Goal: Task Accomplishment & Management: Use online tool/utility

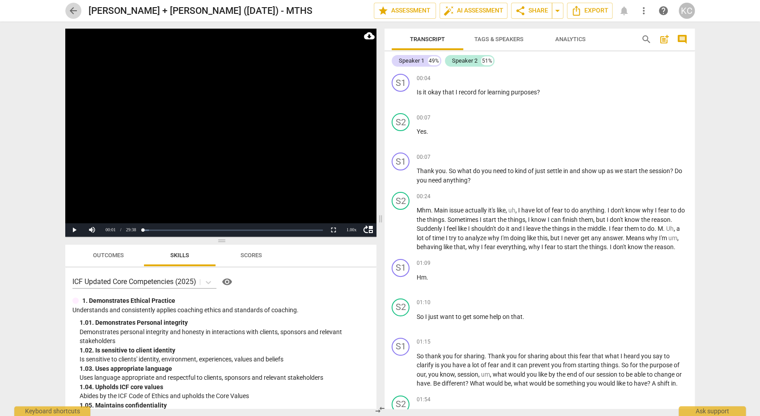
click at [72, 10] on span "arrow_back" at bounding box center [73, 10] width 11 height 11
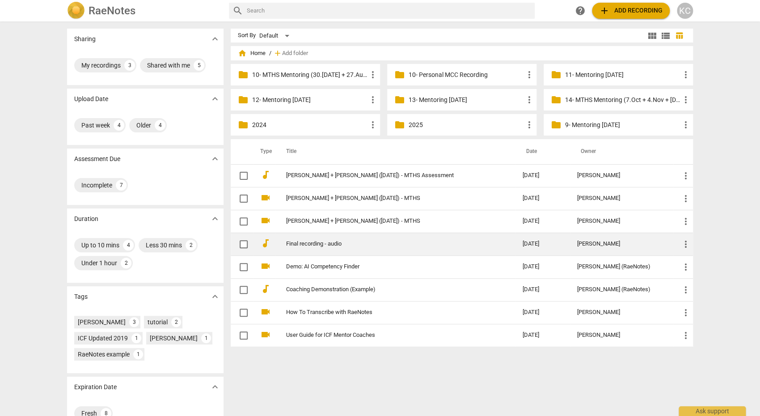
click at [293, 242] on link "Final recording - audio" at bounding box center [388, 243] width 204 height 7
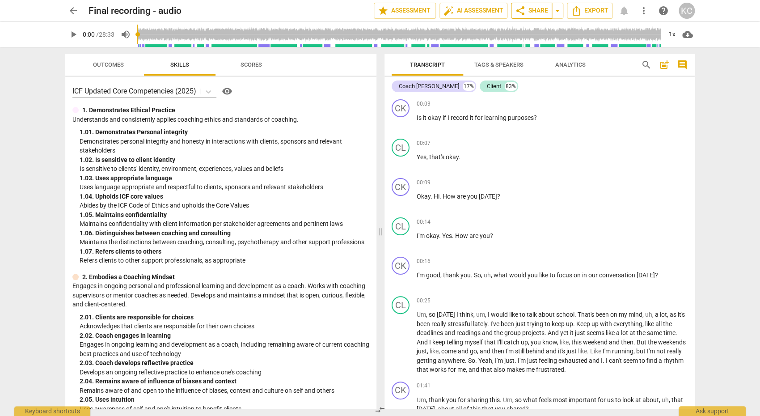
click at [530, 4] on button "share Share" at bounding box center [531, 11] width 41 height 16
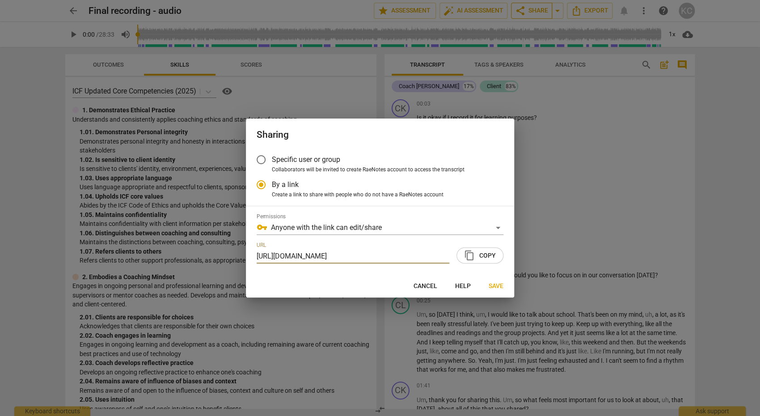
scroll to position [0, 45]
click at [483, 250] on span "content_copy Copy" at bounding box center [480, 255] width 32 height 11
click at [491, 281] on button "Save" at bounding box center [495, 286] width 29 height 16
radio input "false"
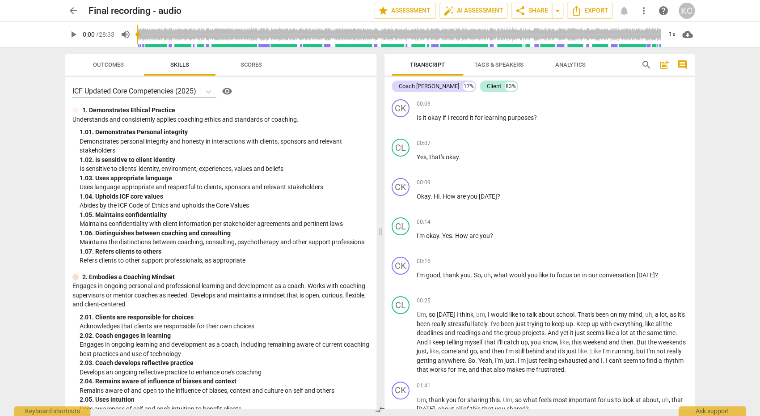
click at [73, 11] on span "arrow_back" at bounding box center [73, 10] width 11 height 11
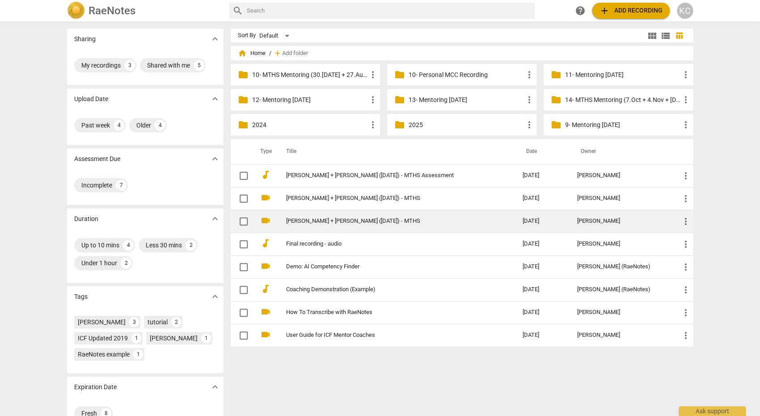
click at [313, 221] on link "[PERSON_NAME] + [PERSON_NAME] ([DATE]) - MTHS" at bounding box center [388, 221] width 204 height 7
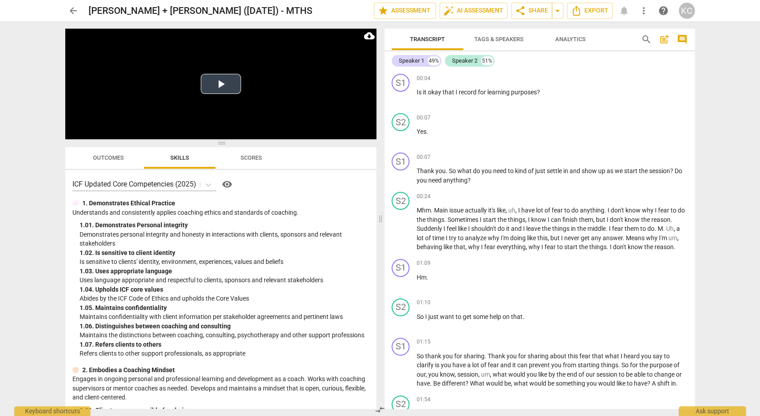
click at [211, 91] on button "Play Video" at bounding box center [221, 84] width 40 height 20
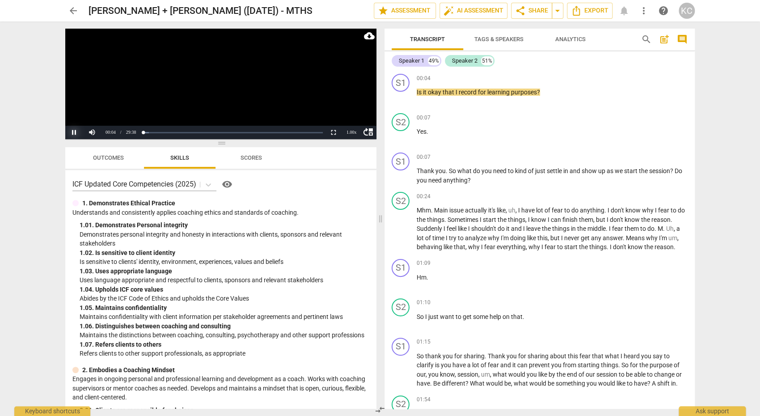
click at [75, 133] on button "Pause" at bounding box center [74, 132] width 18 height 13
click at [508, 38] on span "Tags & Speakers" at bounding box center [498, 39] width 49 height 7
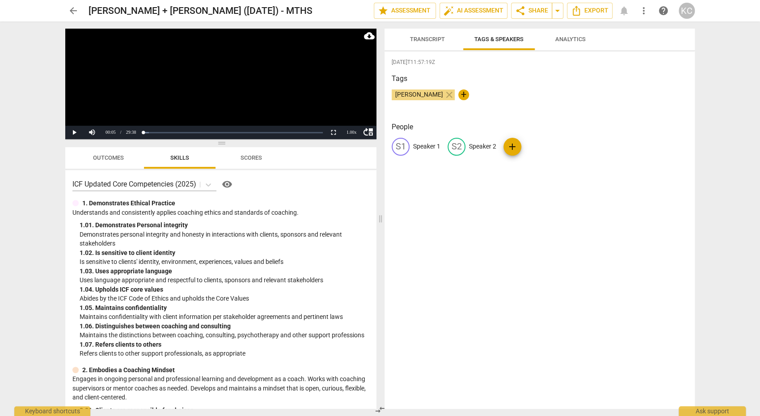
click at [431, 148] on p "Speaker 1" at bounding box center [426, 146] width 27 height 9
type input "[DEMOGRAPHIC_DATA]"
click at [545, 146] on p "Speaker 2" at bounding box center [540, 146] width 27 height 9
type input "[PERSON_NAME]"
click at [621, 88] on div "Tags [PERSON_NAME] close +" at bounding box center [540, 93] width 296 height 41
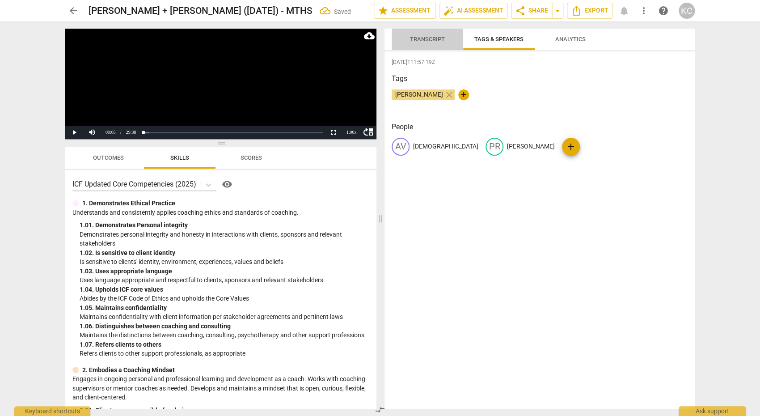
click at [420, 35] on span "Transcript" at bounding box center [427, 40] width 56 height 12
